Goal: Task Accomplishment & Management: Manage account settings

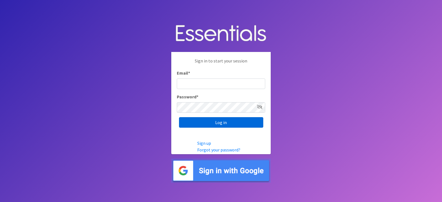
type input "[EMAIL_ADDRESS][DOMAIN_NAME]"
click at [227, 124] on input "Log in" at bounding box center [221, 122] width 84 height 10
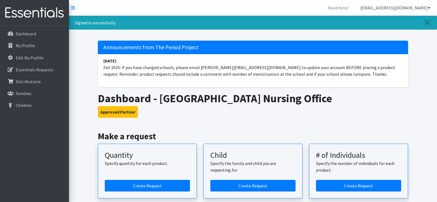
click at [429, 8] on icon at bounding box center [429, 8] width 3 height 4
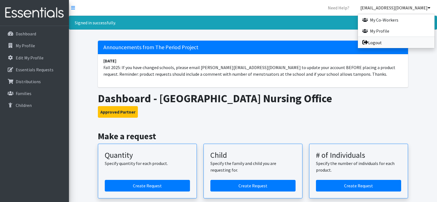
click at [385, 41] on link "Logout" at bounding box center [396, 42] width 77 height 11
